Goal: Task Accomplishment & Management: Use online tool/utility

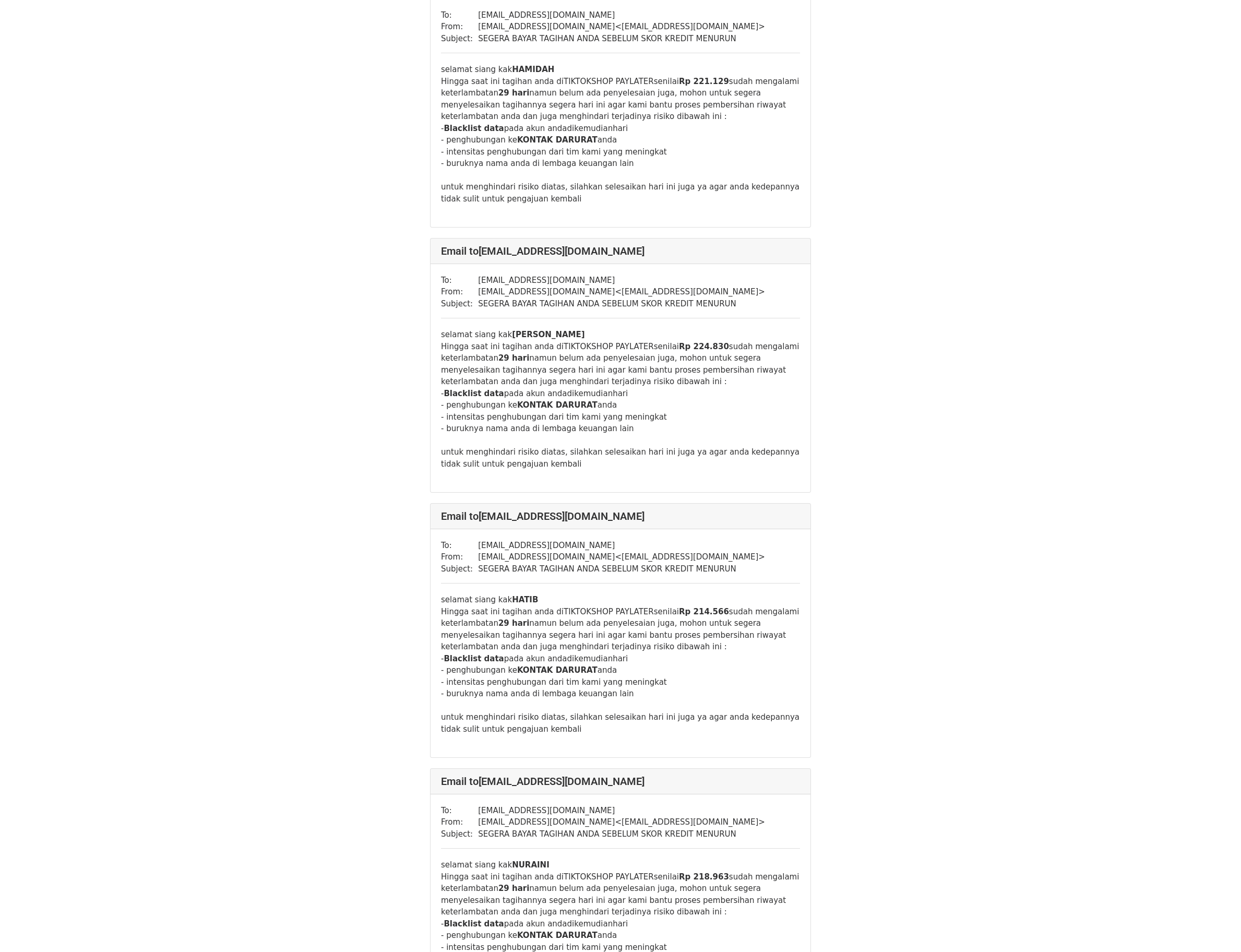
scroll to position [12563, 0]
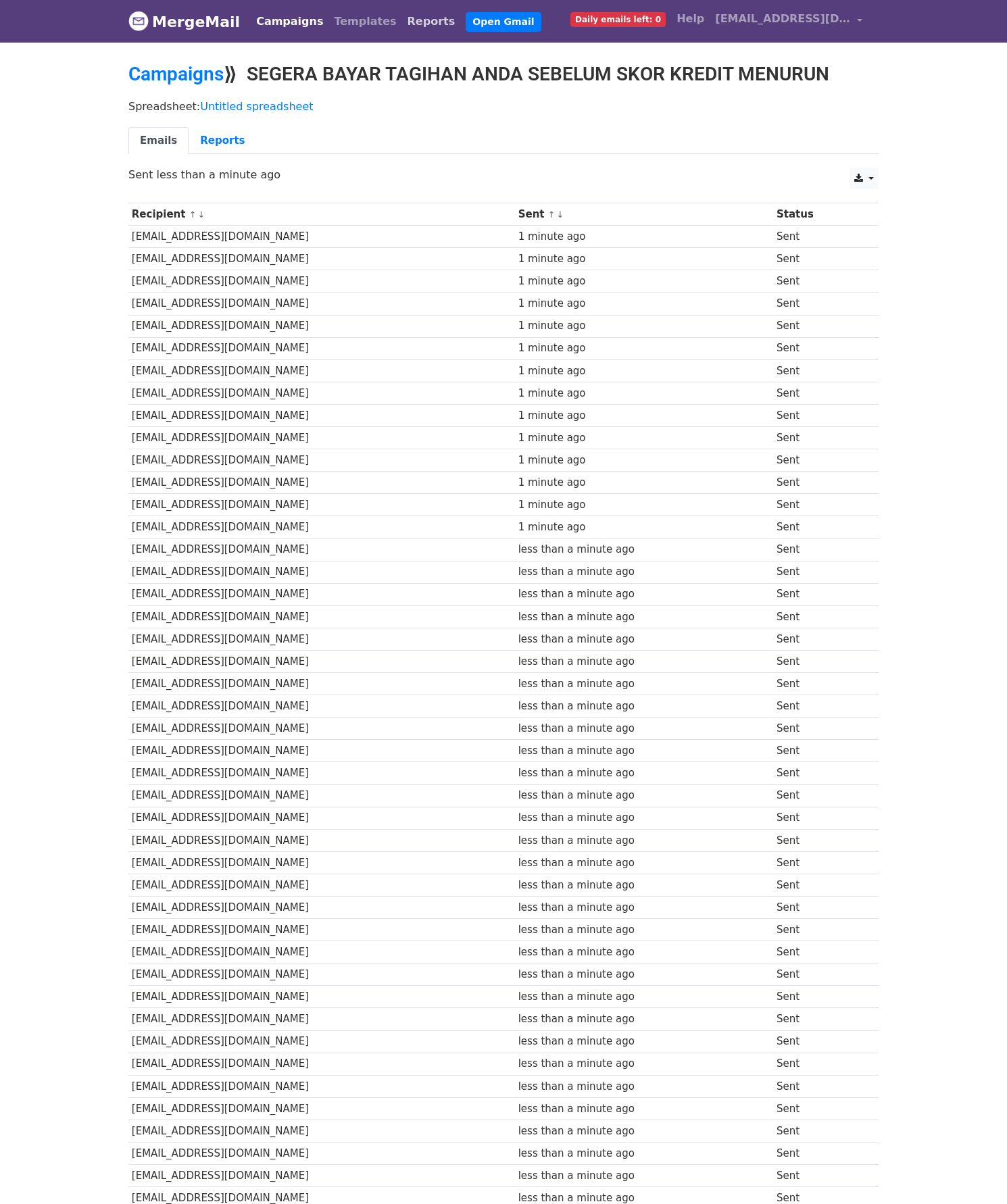
click at [402, 26] on link "Reports" at bounding box center [431, 21] width 59 height 27
click at [328, 30] on link "Templates" at bounding box center [365, 21] width 73 height 27
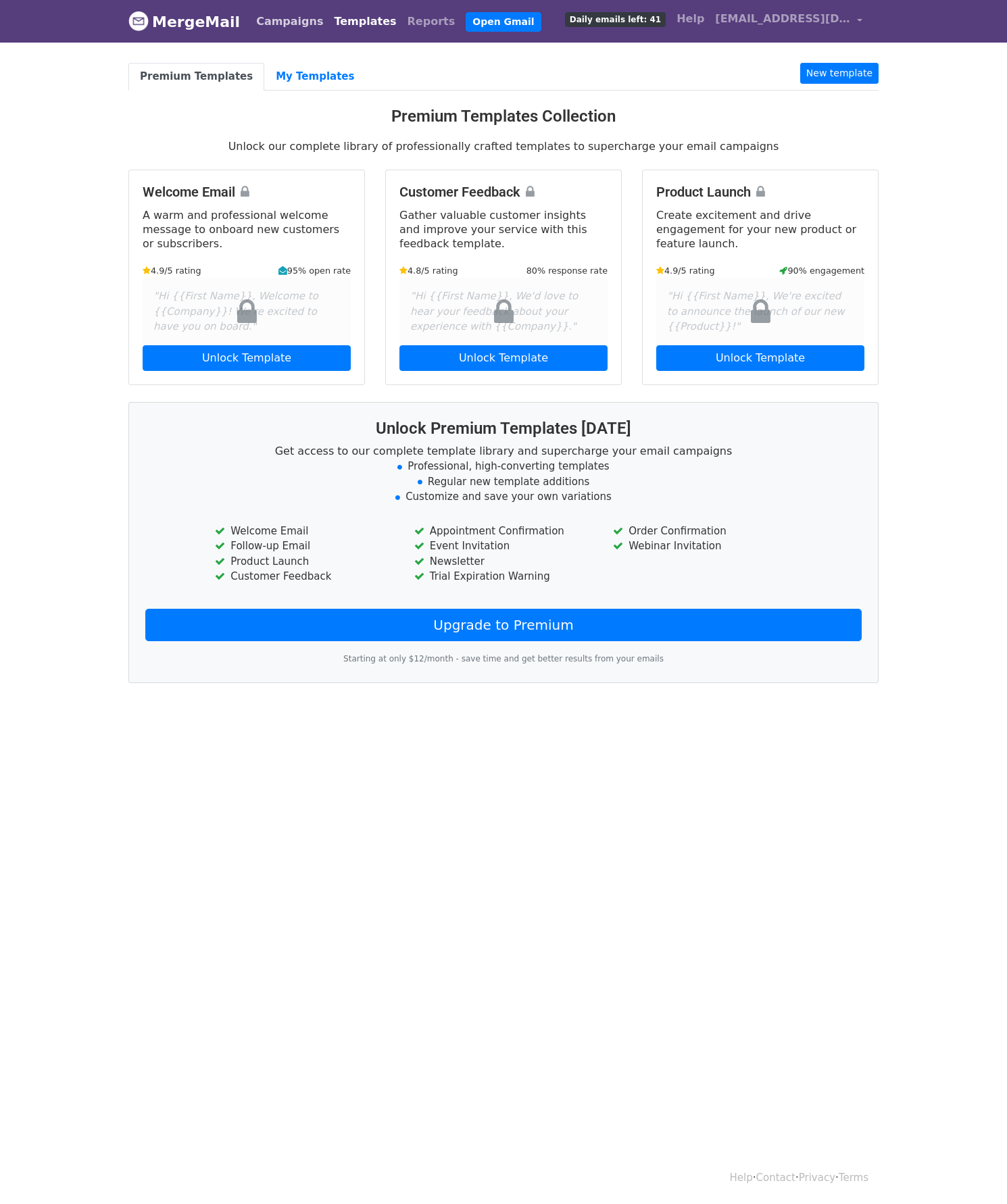
click at [269, 25] on link "Campaigns" at bounding box center [289, 21] width 77 height 27
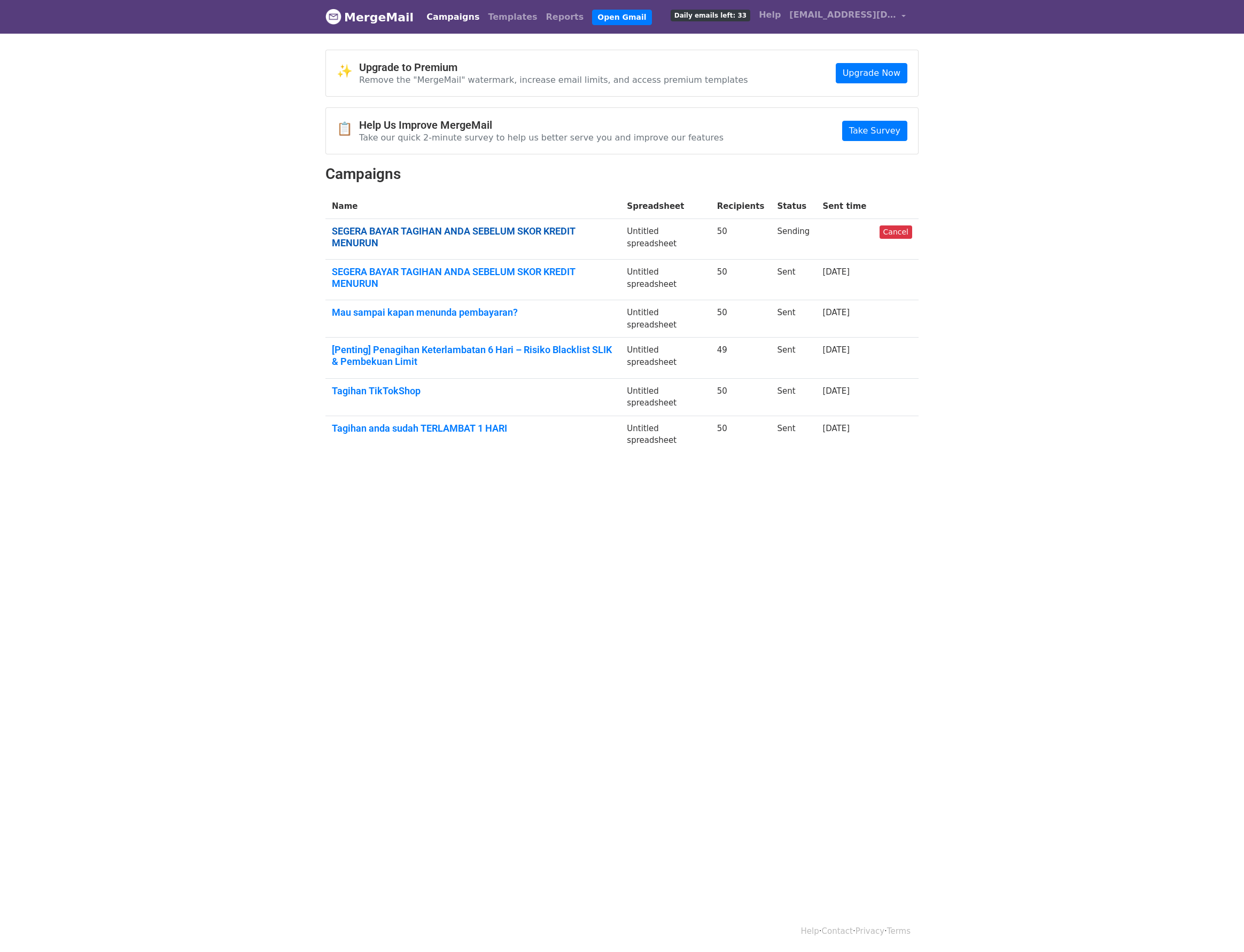
click at [396, 227] on link "SEGERA BAYAR TAGIHAN ANDA SEBELUM SKOR KREDIT MENURUN" at bounding box center [473, 237] width 282 height 23
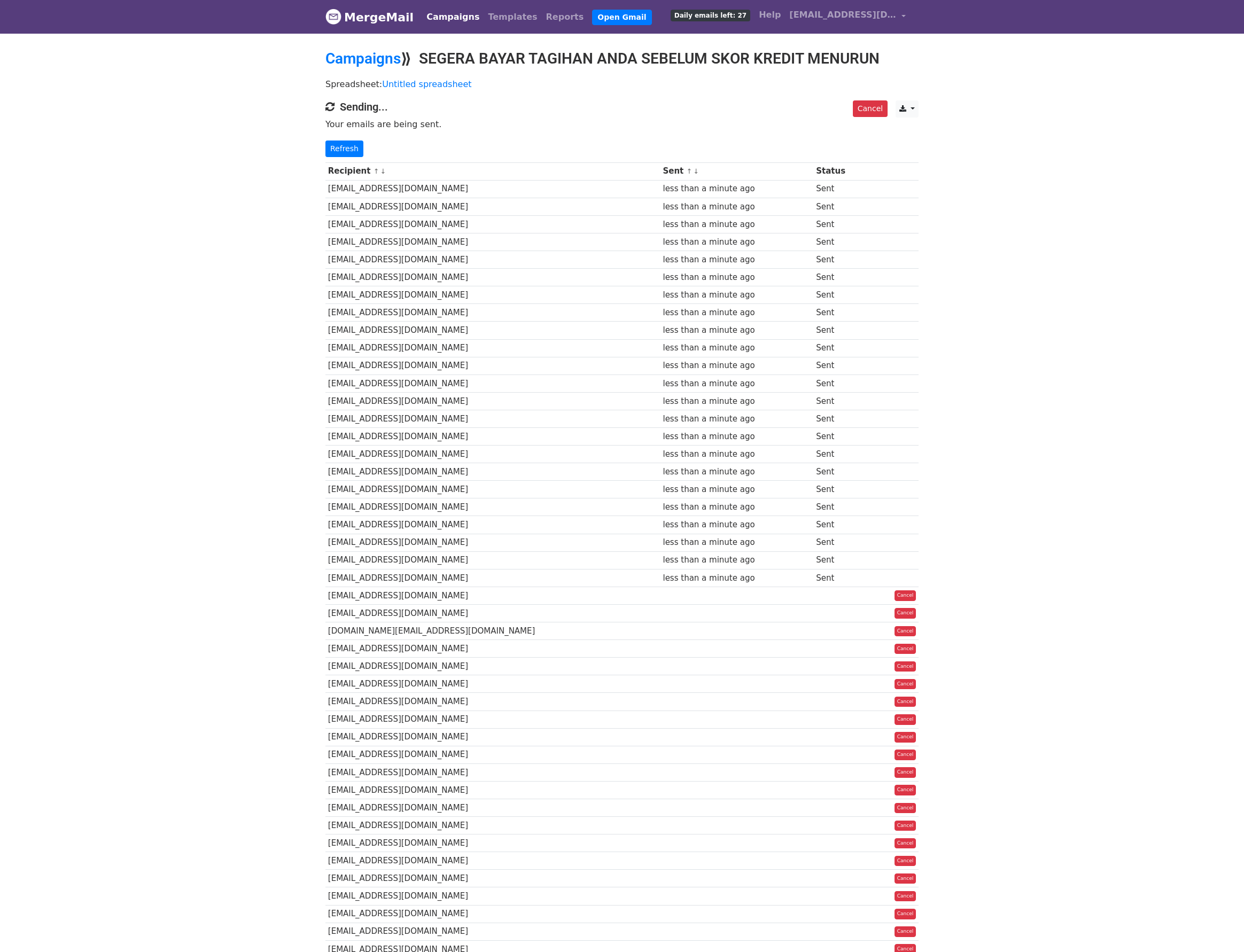
click at [338, 158] on div "Recipient ↑ ↓ Sent ↑ ↓ Status fennadhillah@gmail.com less than a minute ago Sen…" at bounding box center [622, 614] width 609 height 915
click at [343, 149] on link "Refresh" at bounding box center [344, 149] width 38 height 17
